Goal: Navigation & Orientation: Understand site structure

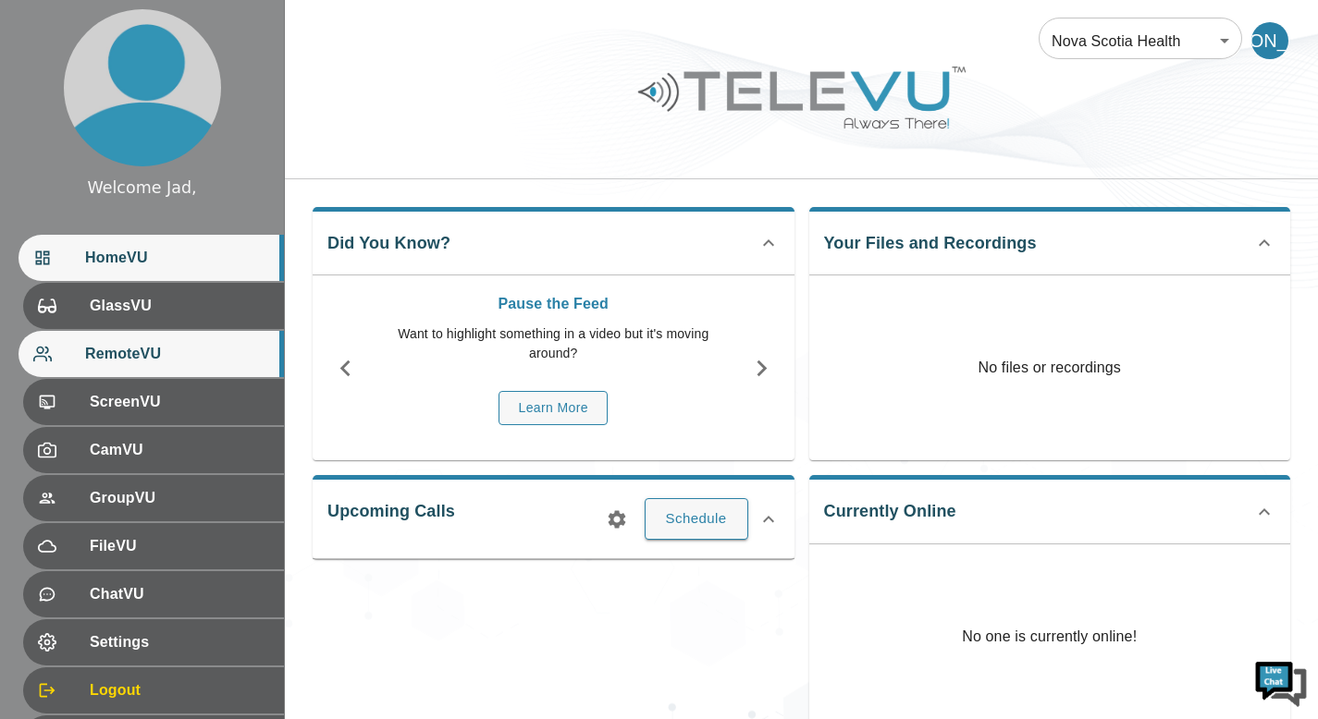
click at [118, 367] on div "RemoteVU" at bounding box center [150, 354] width 265 height 46
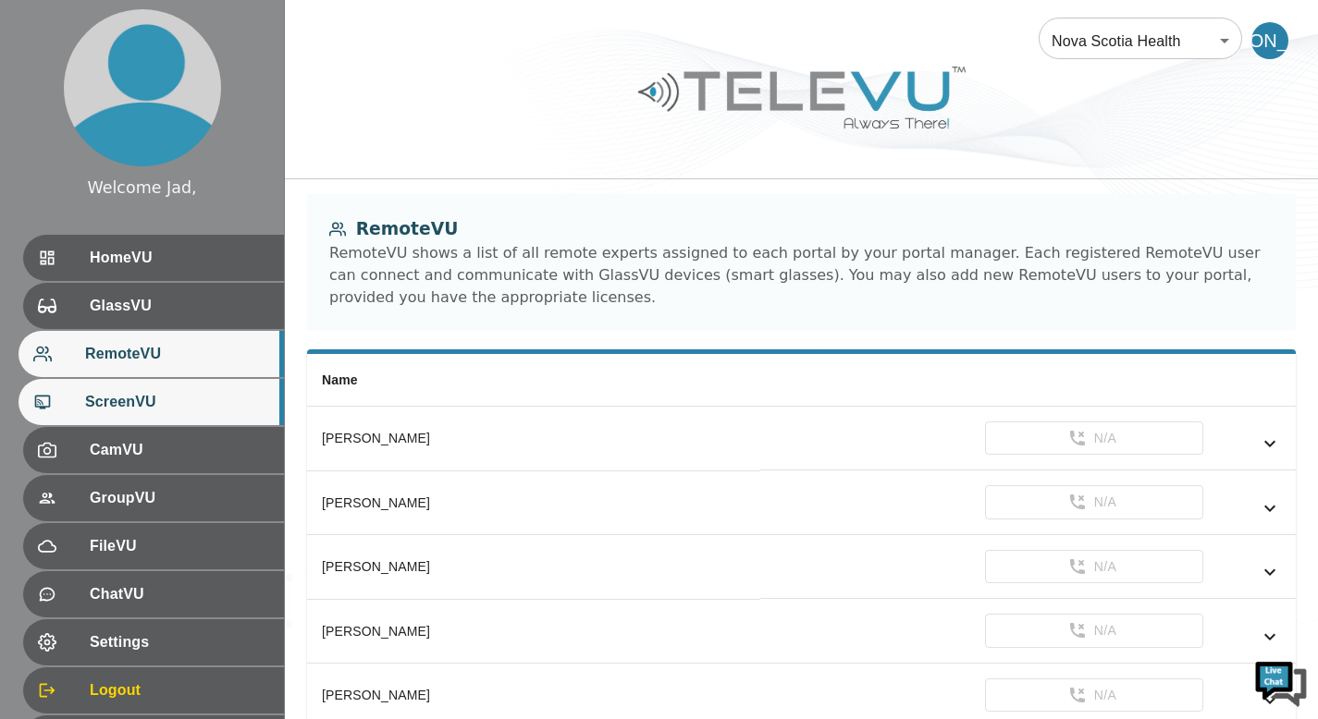
click at [134, 411] on span "ScreenVU" at bounding box center [177, 402] width 184 height 22
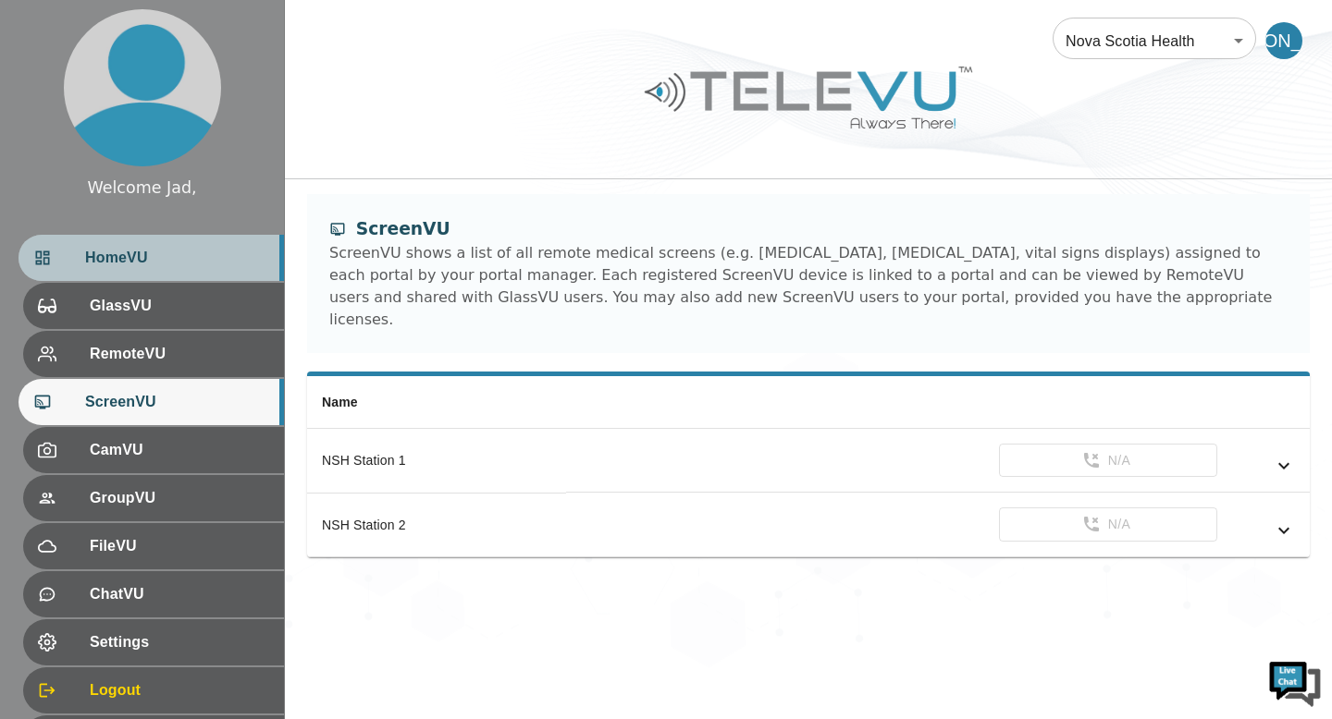
click at [120, 270] on div "HomeVU" at bounding box center [150, 258] width 265 height 46
